Goal: Information Seeking & Learning: Learn about a topic

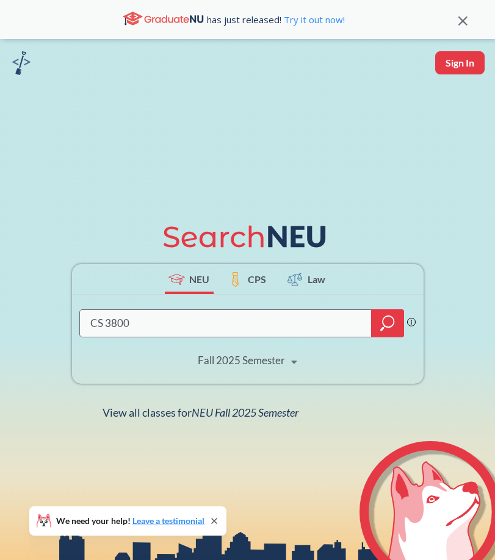
type input "CS 3800"
click at [228, 366] on div "Fall 2025 Semester" at bounding box center [241, 360] width 87 height 13
click at [333, 366] on div "CS 3800 Phrase search guarantees the exact search appears in the results. Ex. I…" at bounding box center [248, 339] width 352 height 89
click at [389, 328] on icon "magnifying glass" at bounding box center [387, 323] width 15 height 17
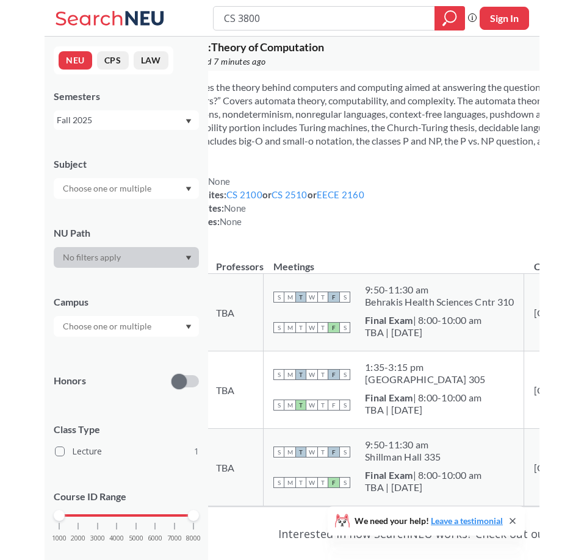
scroll to position [22, 0]
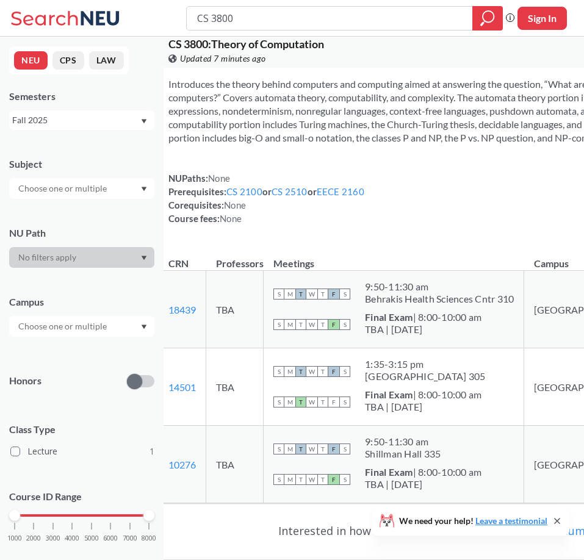
drag, startPoint x: 266, startPoint y: 247, endPoint x: 159, endPoint y: 268, distance: 108.4
click at [164, 268] on div "CS 3800 : Theory of Computation View this course on Banner. Updated 7 minutes a…" at bounding box center [455, 358] width 607 height 686
click at [133, 329] on div at bounding box center [81, 326] width 145 height 21
click at [141, 328] on icon "Dropdown arrow" at bounding box center [144, 327] width 6 height 5
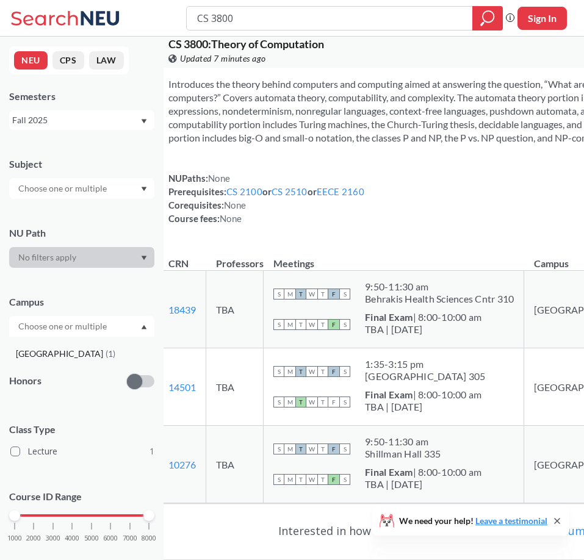
click at [95, 360] on div "Boston ( 1 )" at bounding box center [85, 353] width 138 height 13
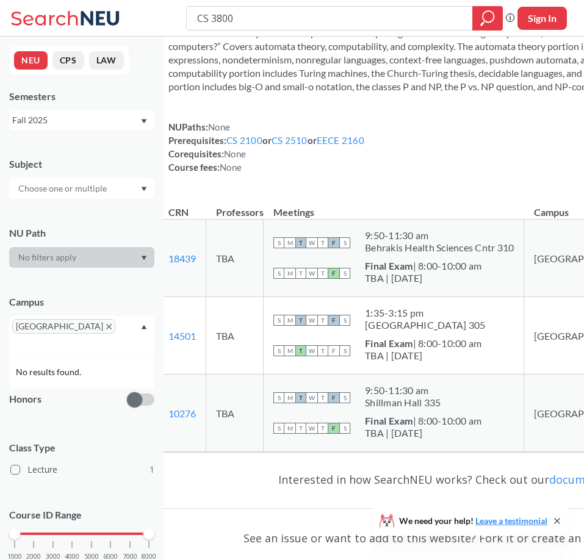
scroll to position [128, 0]
click at [260, 21] on input "CS 3800" at bounding box center [330, 18] width 268 height 21
type input "EECE 2310"
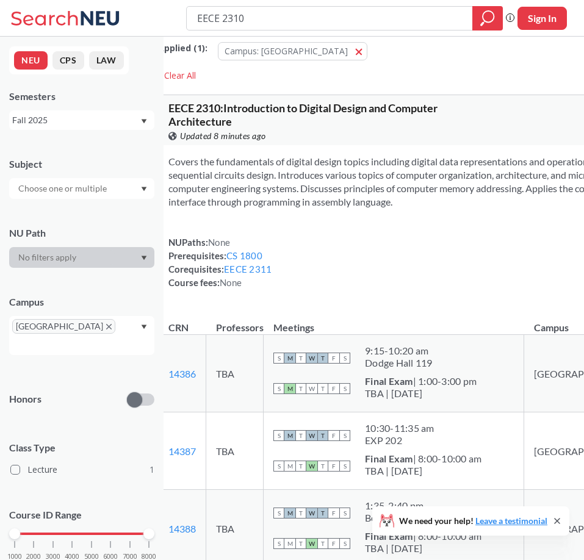
scroll to position [12, 0]
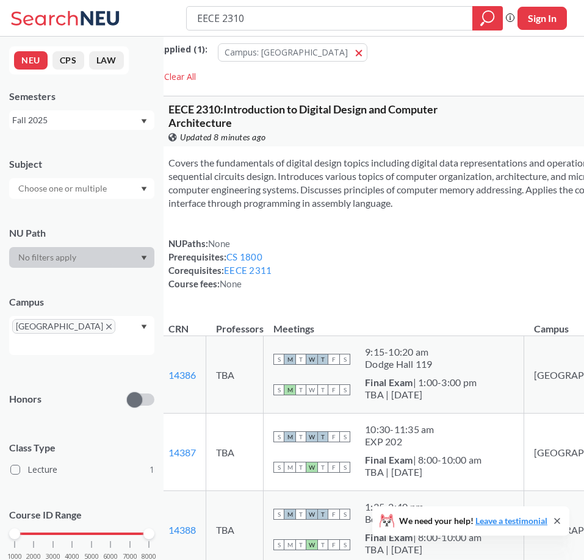
click at [106, 326] on icon "X to remove pill" at bounding box center [108, 326] width 5 height 5
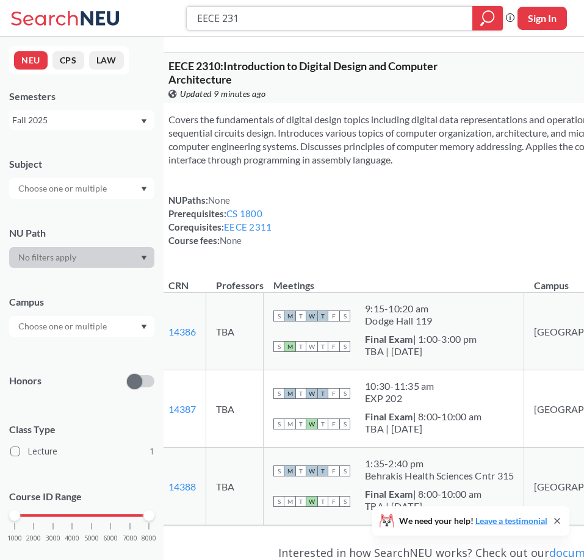
type input "EECE 2311"
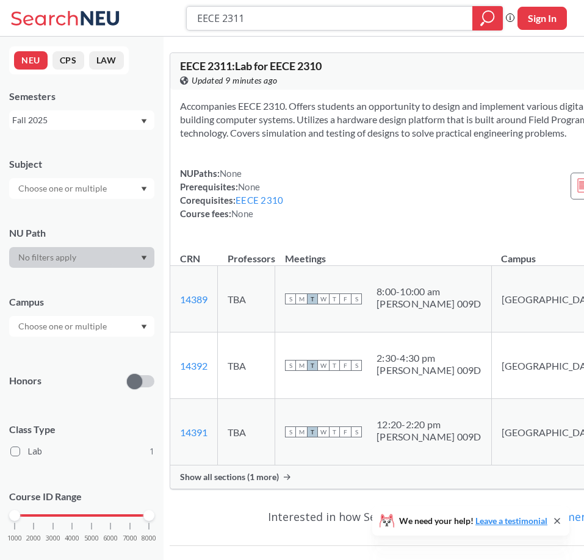
click at [236, 19] on input "EECE 2311" at bounding box center [330, 18] width 268 height 21
type input "ENGW3302"
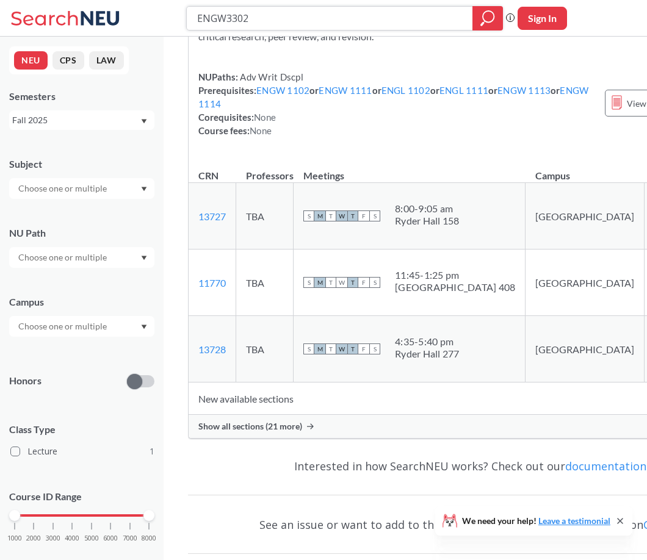
scroll to position [138, 0]
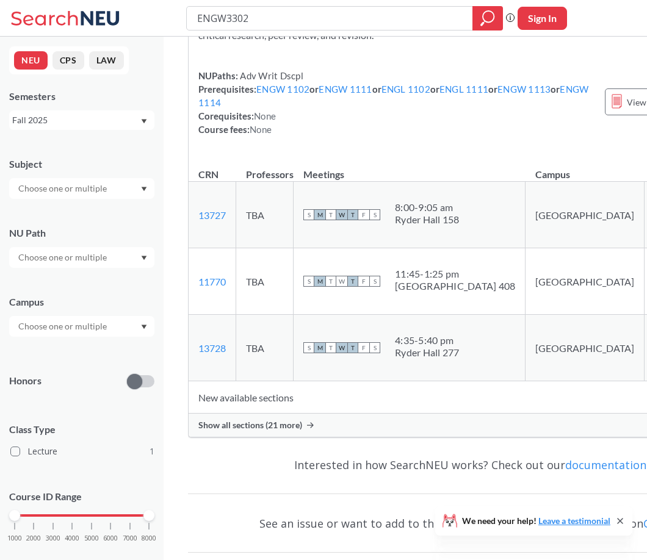
click at [284, 431] on span "Show all sections (21 more)" at bounding box center [250, 425] width 104 height 11
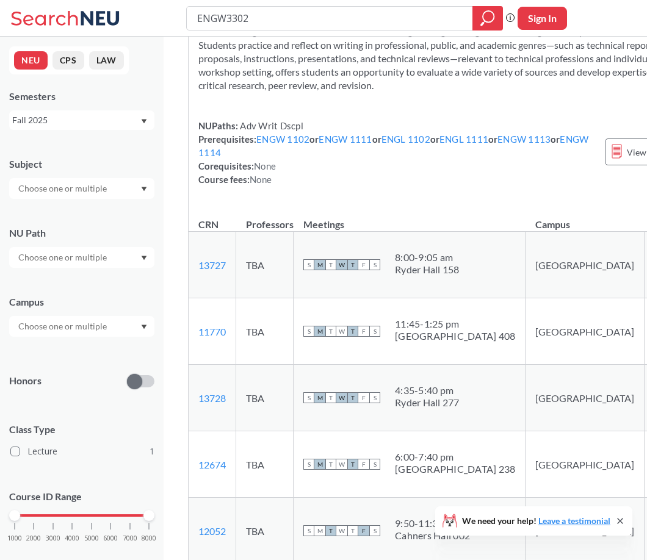
scroll to position [0, 0]
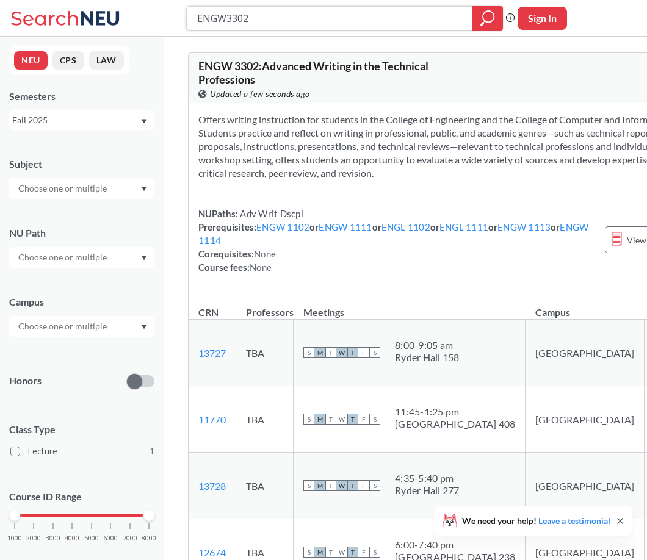
click at [311, 15] on input "ENGW3302" at bounding box center [330, 18] width 268 height 21
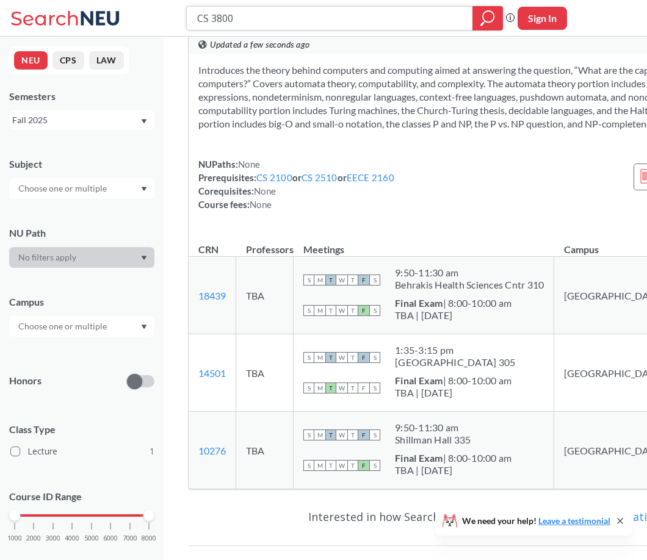
scroll to position [33, 0]
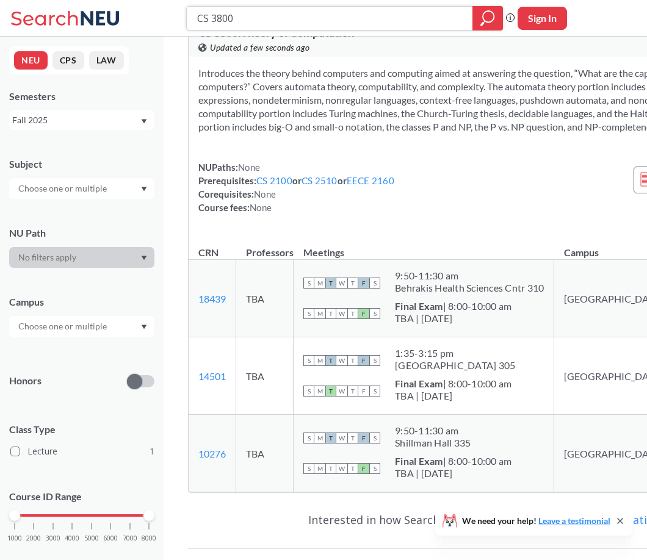
click at [250, 24] on input "CS 3800" at bounding box center [330, 18] width 268 height 21
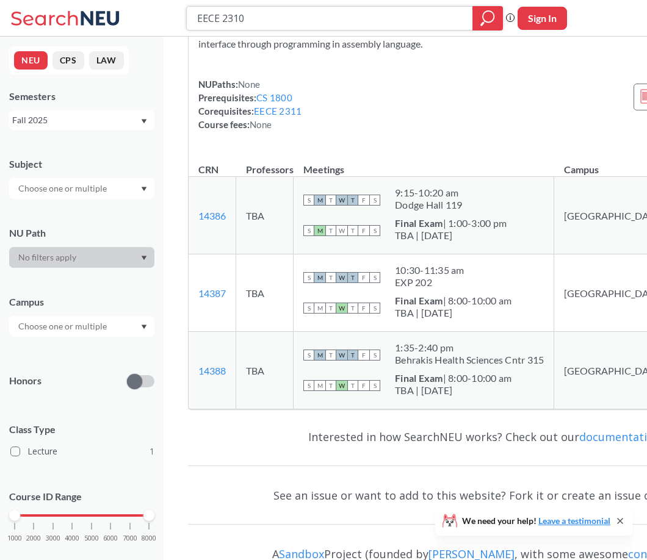
scroll to position [117, 0]
click at [275, 21] on input "EECE 2310" at bounding box center [330, 18] width 268 height 21
type input "CS 4700"
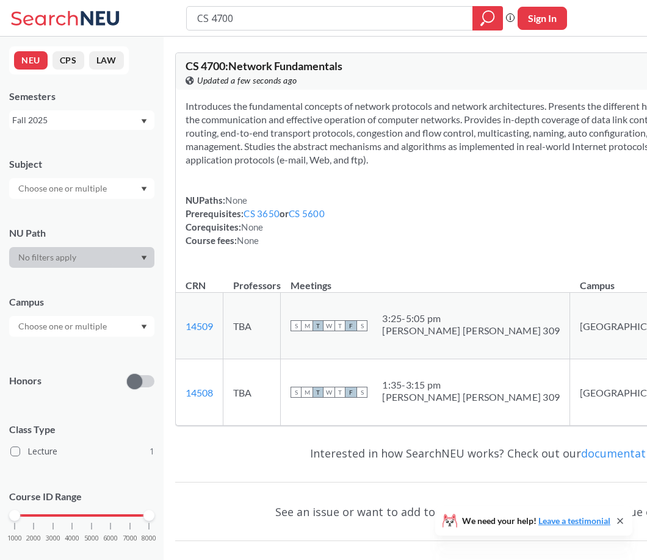
click at [391, 167] on section "Introduces the fundamental concepts of network protocols and network architectu…" at bounding box center [487, 133] width 603 height 67
click at [274, 32] on div "CS 4700 Phrase search guarantees the exact search appears in the results. Ex. I…" at bounding box center [323, 18] width 647 height 37
click at [259, 20] on input "CS 4700" at bounding box center [330, 18] width 268 height 21
type input "CS 4530"
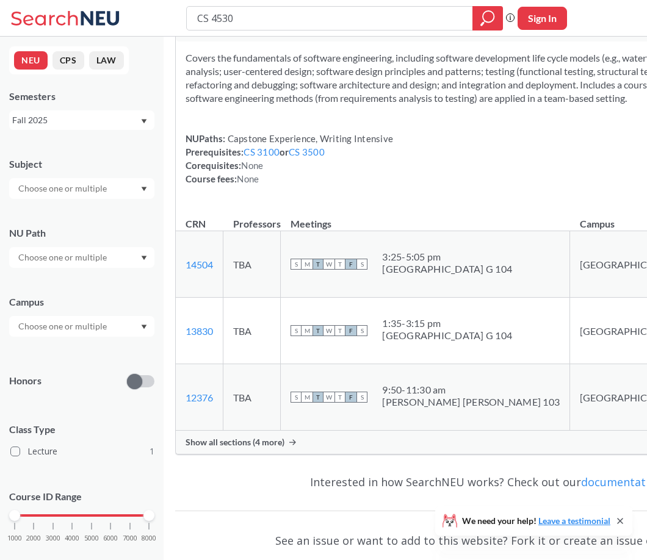
scroll to position [46, 0]
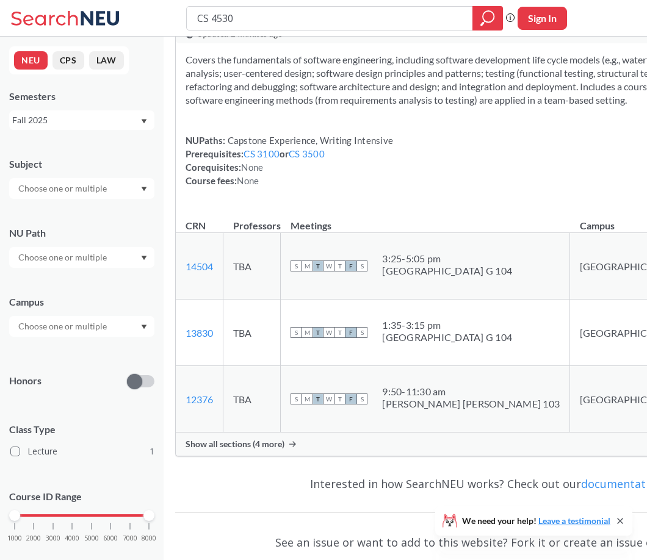
click at [274, 450] on span "Show all sections (4 more)" at bounding box center [235, 444] width 99 height 11
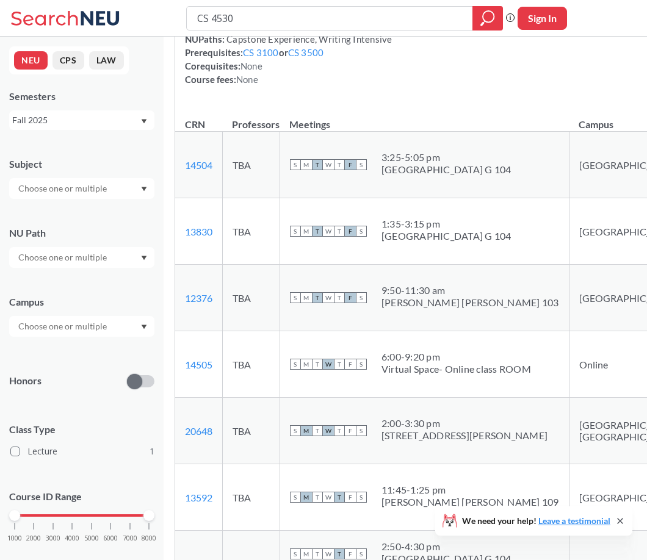
scroll to position [145, 0]
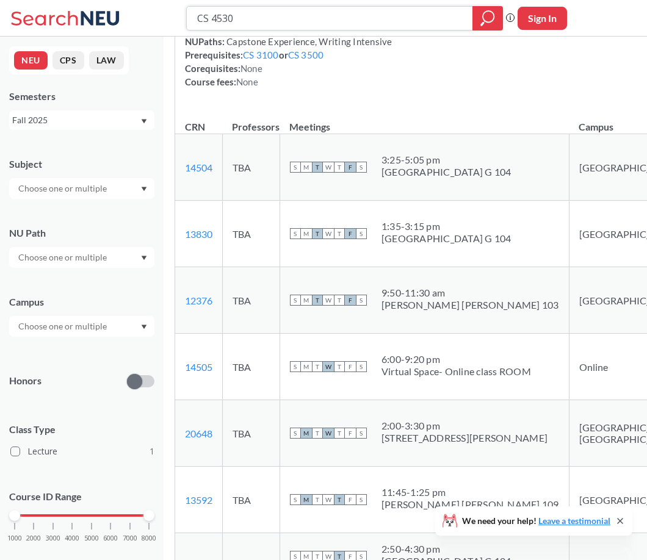
click at [208, 17] on input "CS 4530" at bounding box center [330, 18] width 268 height 21
click at [236, 16] on input "CY 4530" at bounding box center [330, 18] width 268 height 21
type input "CY 3740"
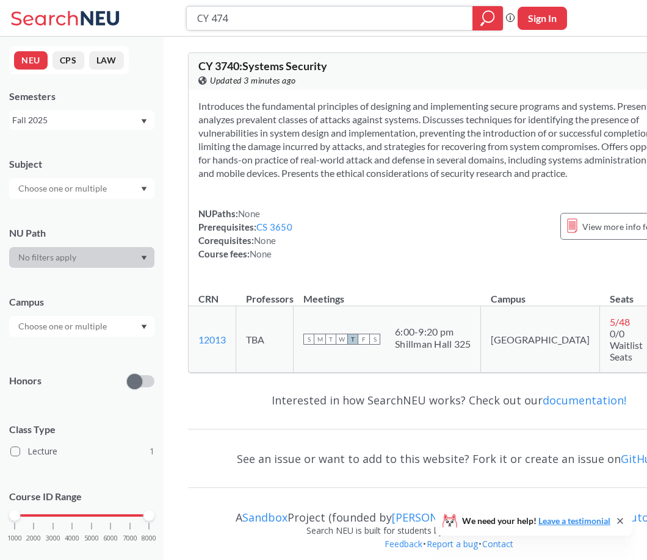
type input "CY 4740"
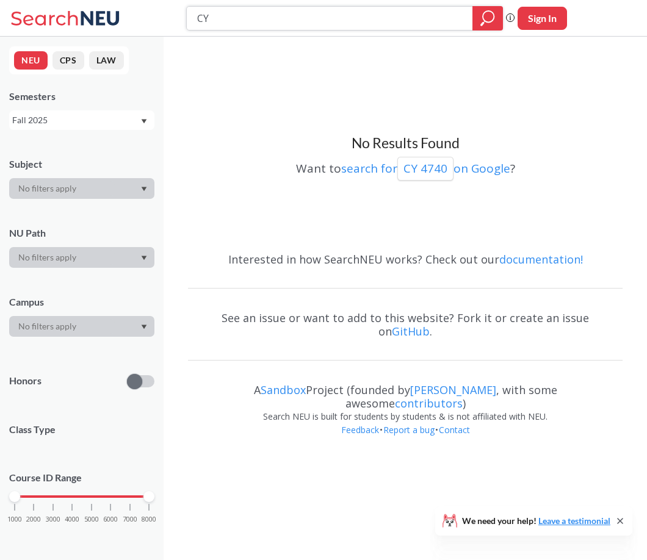
type input "C"
type input "ENVR 2310"
